Goal: Information Seeking & Learning: Find specific page/section

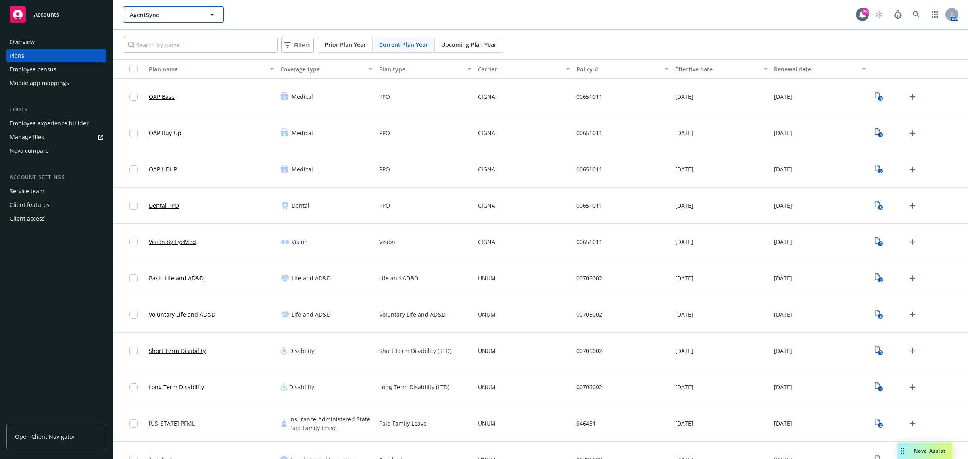
click at [195, 15] on span "AgentSync" at bounding box center [165, 14] width 70 height 8
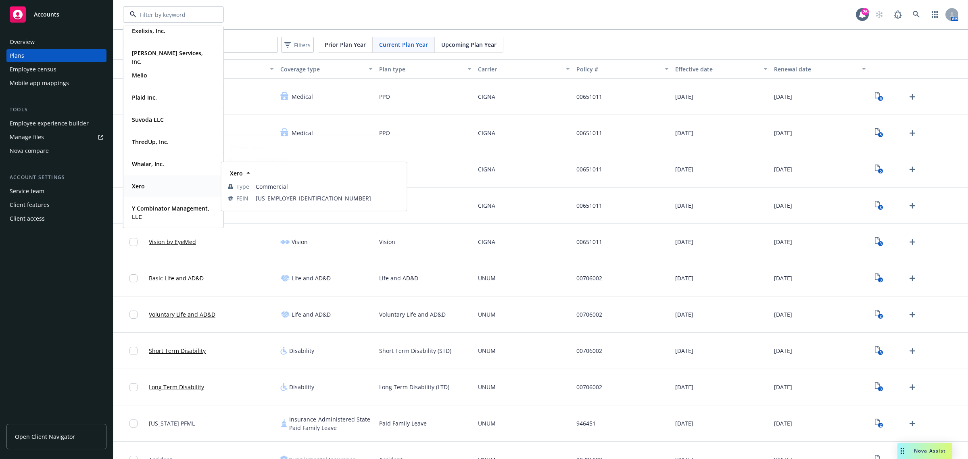
click at [168, 187] on div "Xero" at bounding box center [173, 186] width 89 height 12
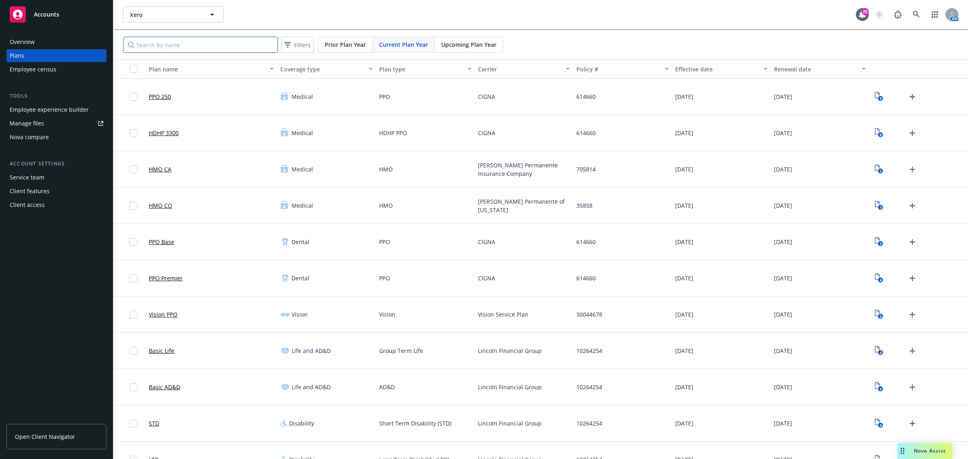
click at [231, 46] on input "Search by name" at bounding box center [200, 45] width 155 height 16
type input "ny"
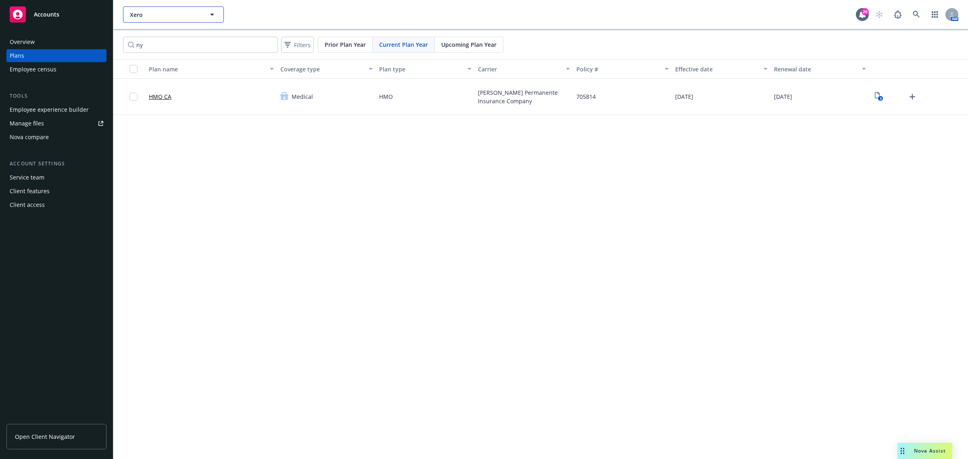
click at [212, 13] on icon "button" at bounding box center [212, 15] width 10 height 10
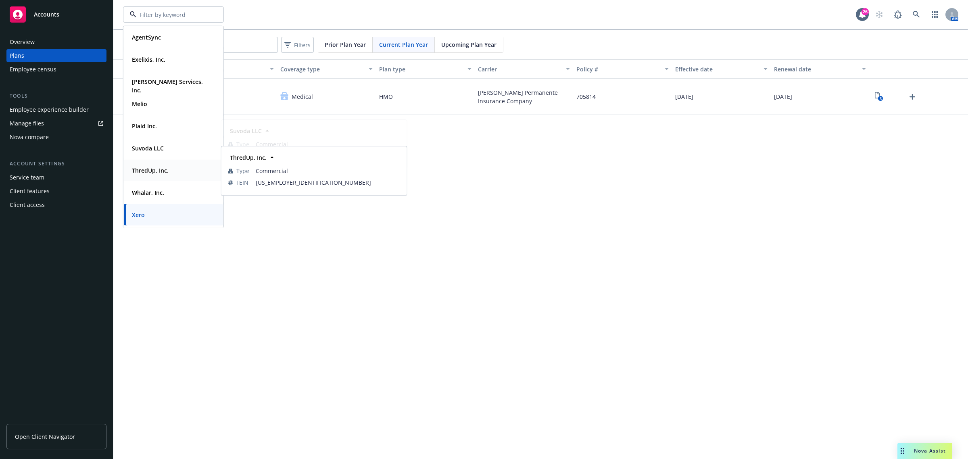
click at [138, 173] on strong "ThredUp, Inc." at bounding box center [150, 170] width 37 height 8
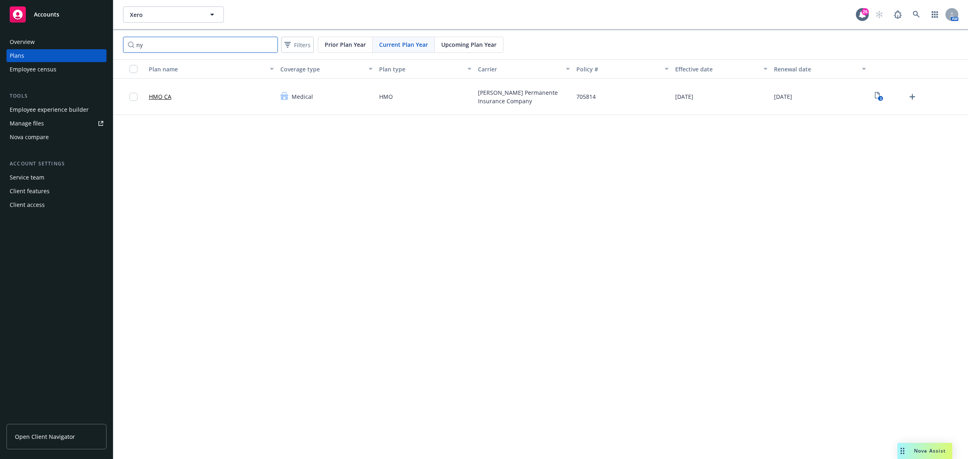
click at [216, 37] on input "ny" at bounding box center [200, 45] width 155 height 16
click at [198, 44] on input "ny" at bounding box center [200, 45] width 155 height 16
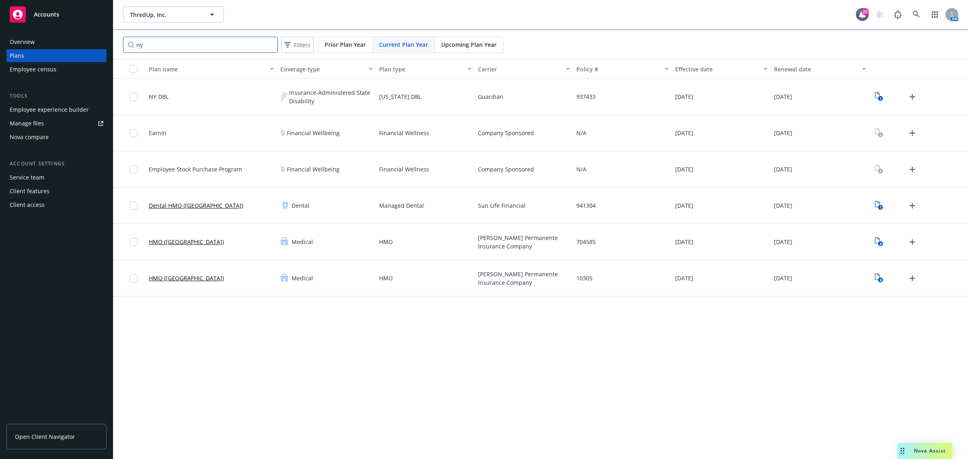
click at [198, 44] on input "ny" at bounding box center [200, 45] width 155 height 16
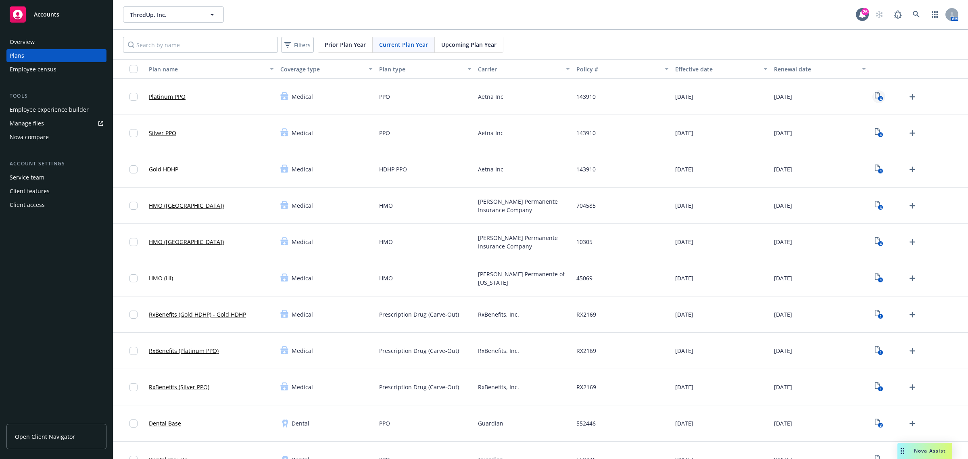
click at [876, 98] on link "4" at bounding box center [878, 96] width 13 height 13
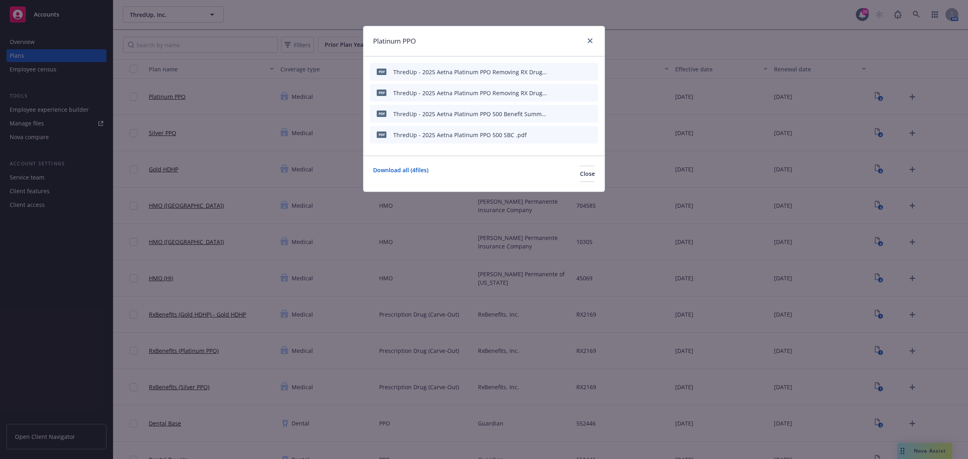
click at [577, 134] on icon "preview file" at bounding box center [577, 134] width 7 height 6
